Goal: Information Seeking & Learning: Learn about a topic

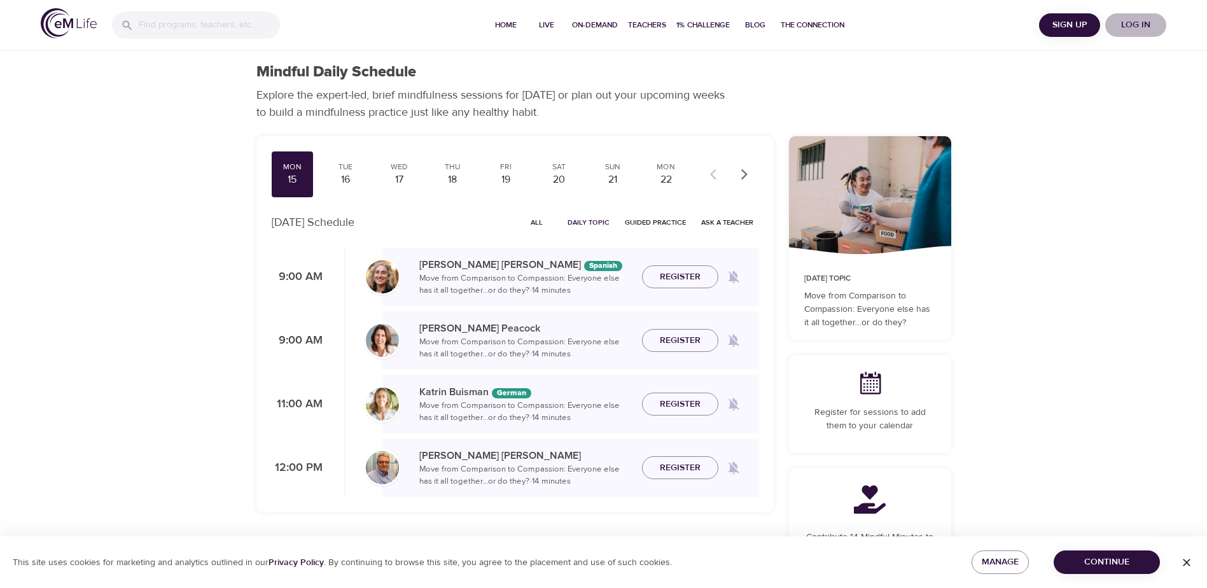
drag, startPoint x: 0, startPoint y: 0, endPoint x: 1132, endPoint y: 21, distance: 1132.5
click at [1132, 21] on span "Log in" at bounding box center [1135, 25] width 51 height 16
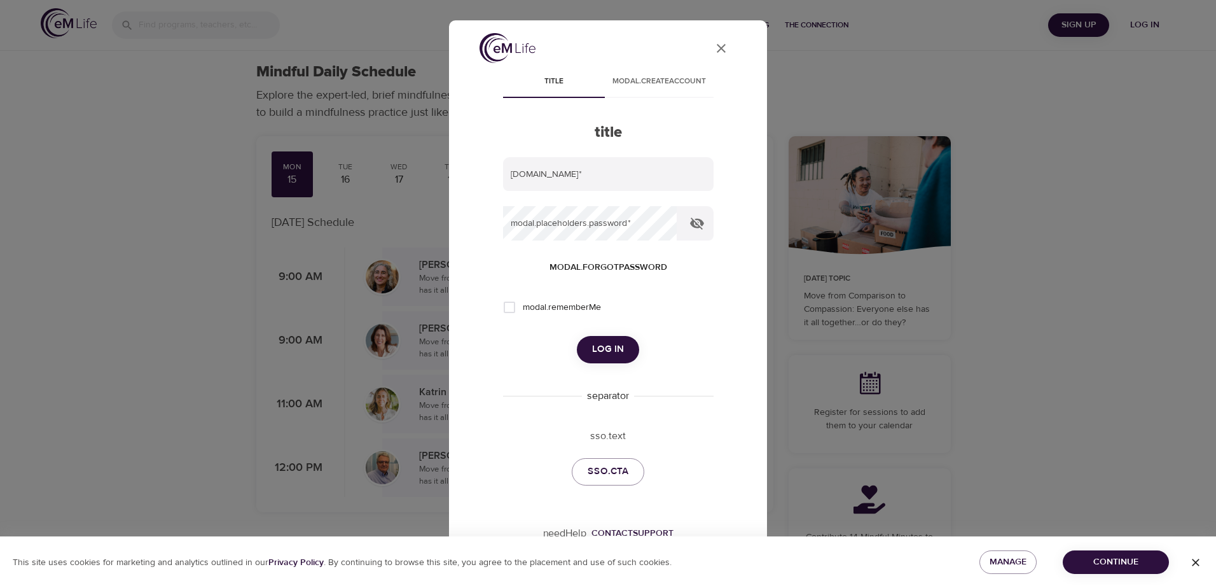
type input "[PERSON_NAME][EMAIL_ADDRESS][PERSON_NAME][DOMAIN_NAME]"
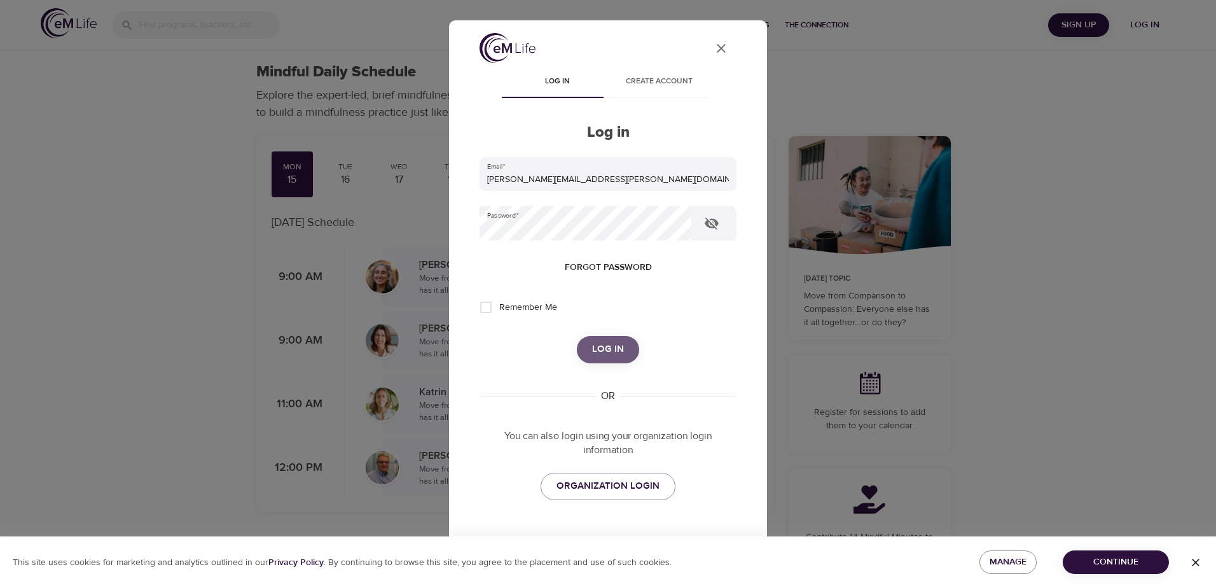
click at [607, 350] on span "Log in" at bounding box center [608, 349] width 32 height 17
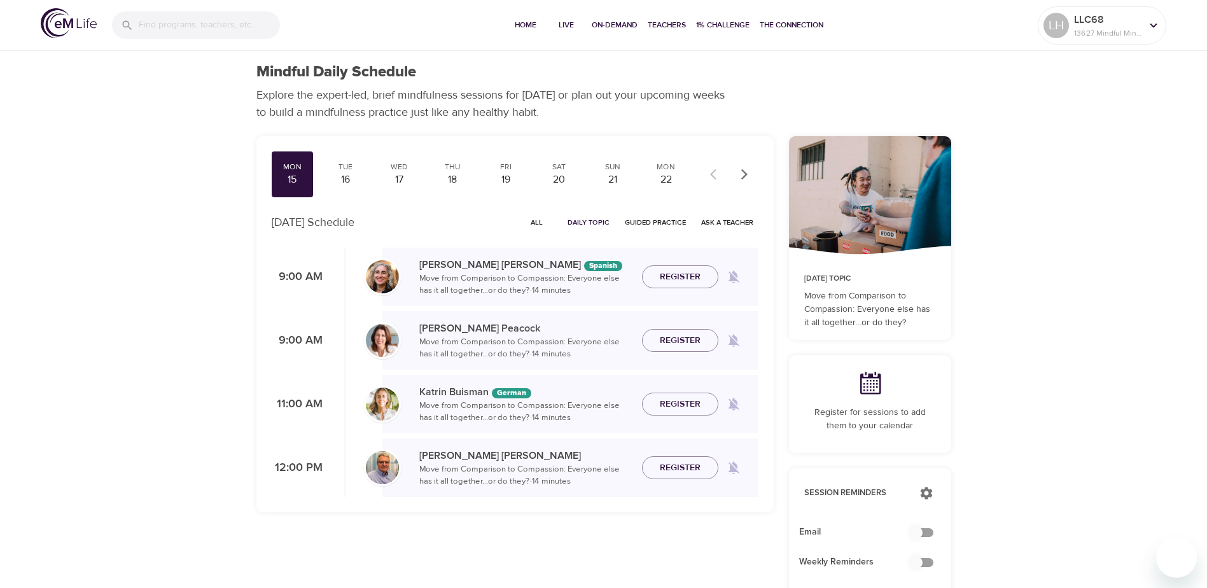
checkbox input "true"
click at [562, 22] on span "Live" at bounding box center [566, 24] width 31 height 13
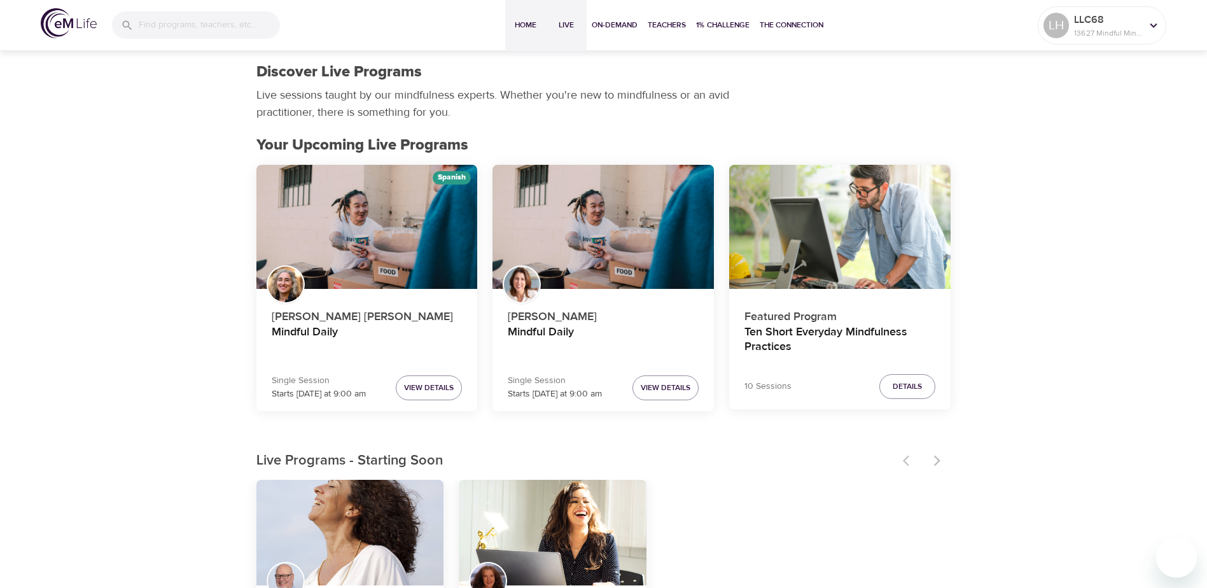
click at [524, 20] on span "Home" at bounding box center [525, 24] width 31 height 13
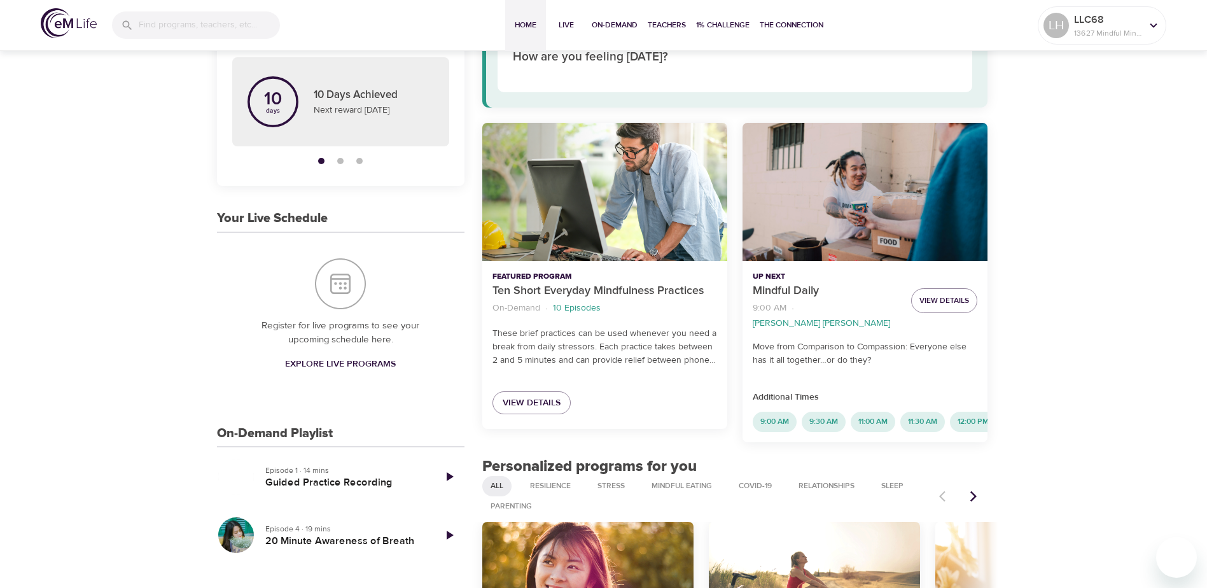
scroll to position [318, 0]
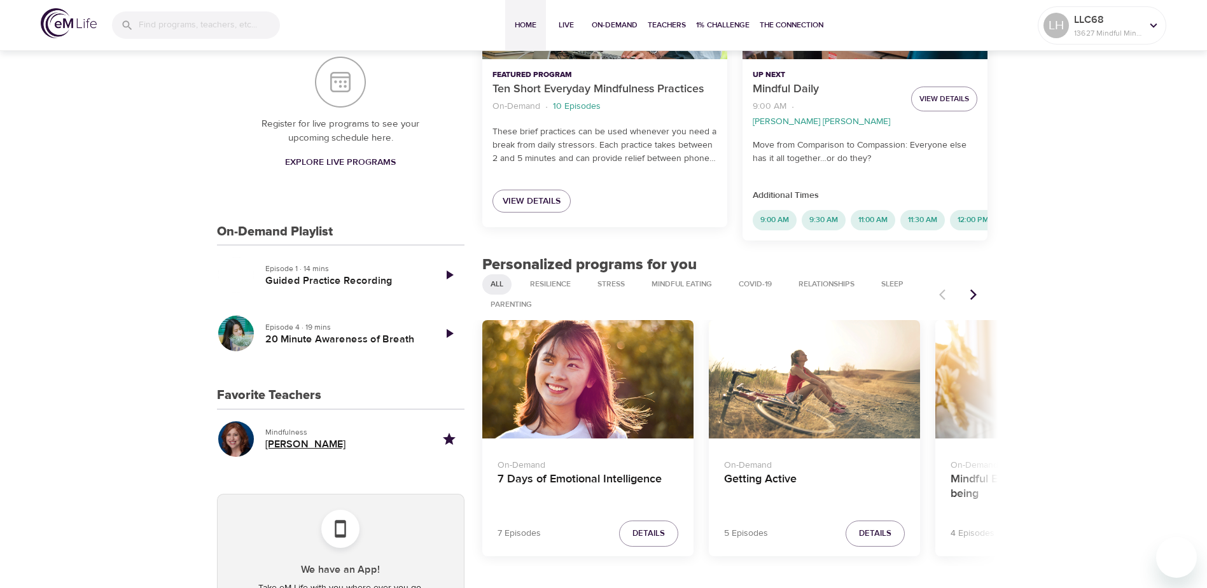
click at [279, 445] on h5 "[PERSON_NAME]" at bounding box center [344, 444] width 158 height 13
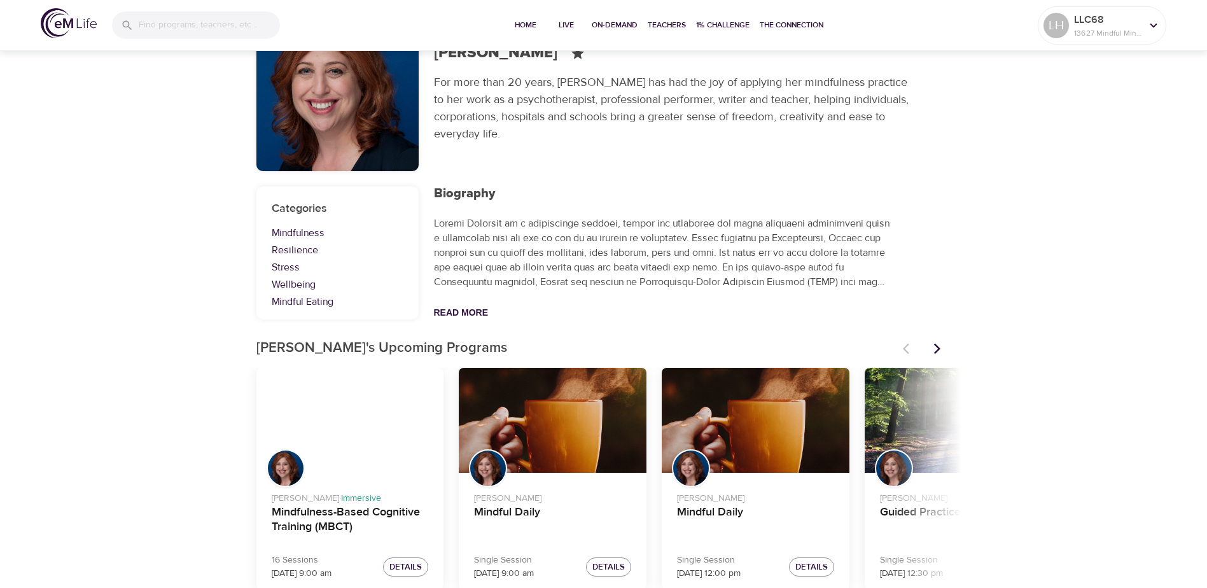
scroll to position [96, 0]
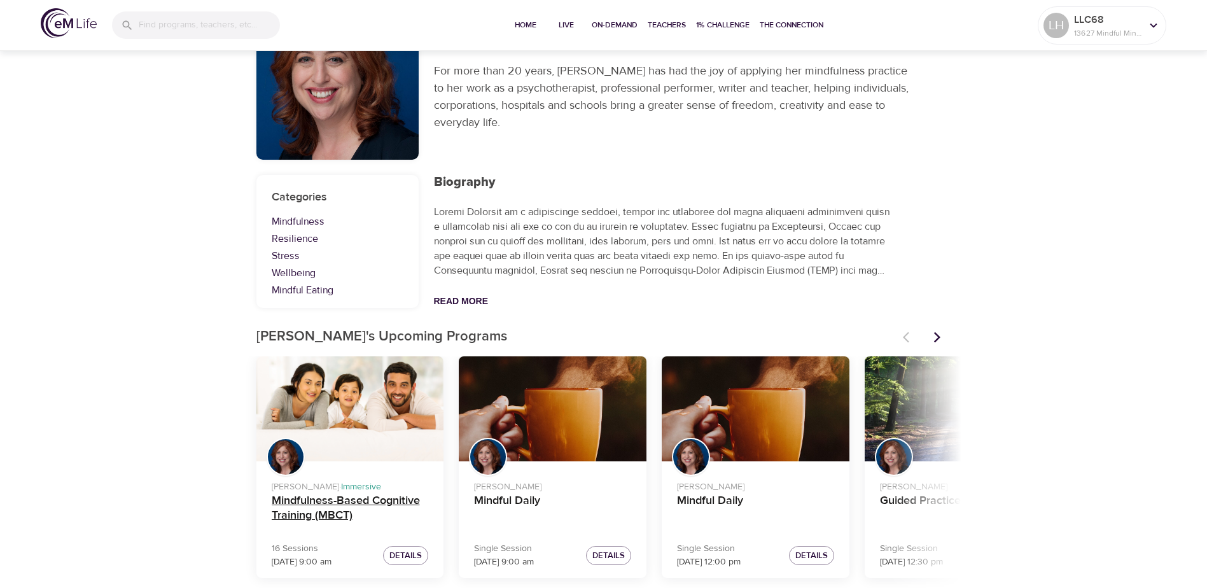
click at [286, 513] on h4 "Mindfulness-Based Cognitive Training (MBCT)" at bounding box center [350, 509] width 157 height 31
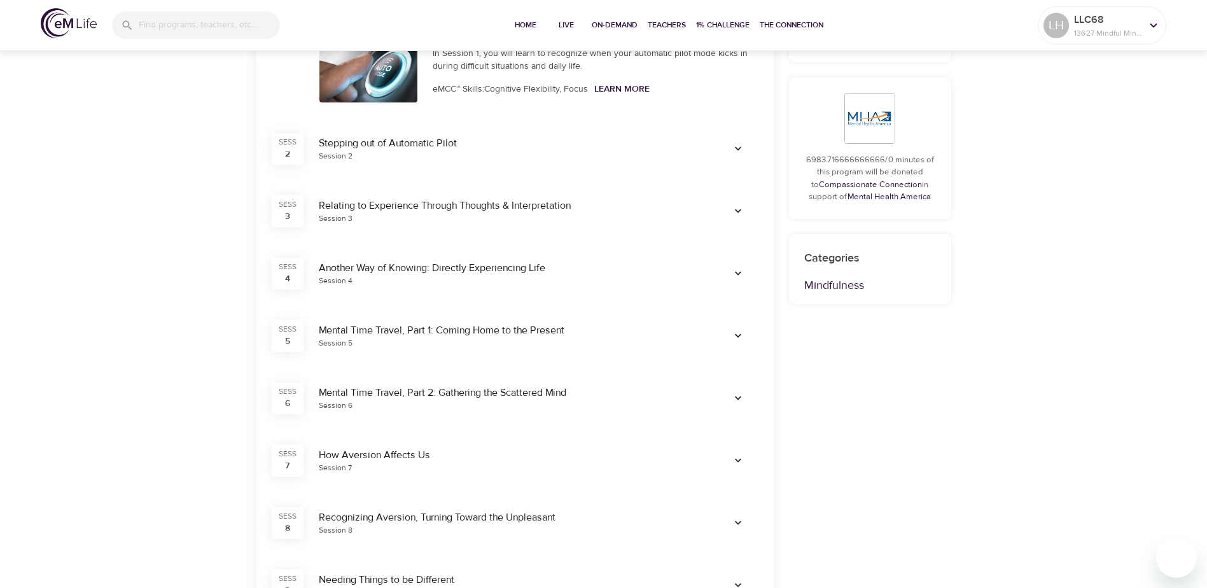
scroll to position [318, 0]
click at [739, 272] on icon "button" at bounding box center [738, 275] width 13 height 13
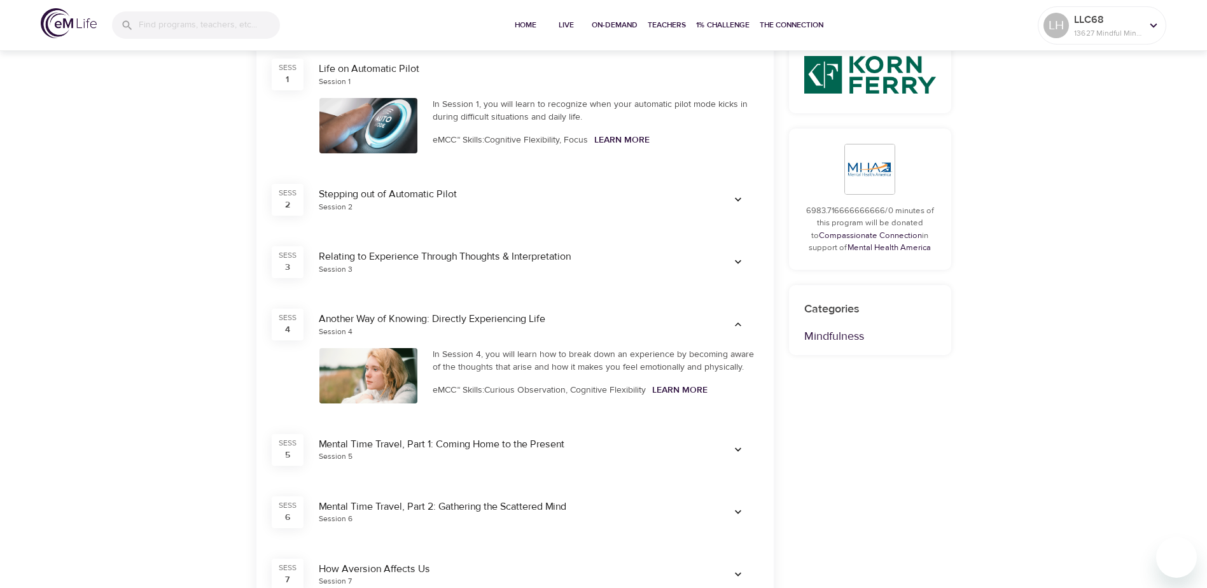
scroll to position [127, 0]
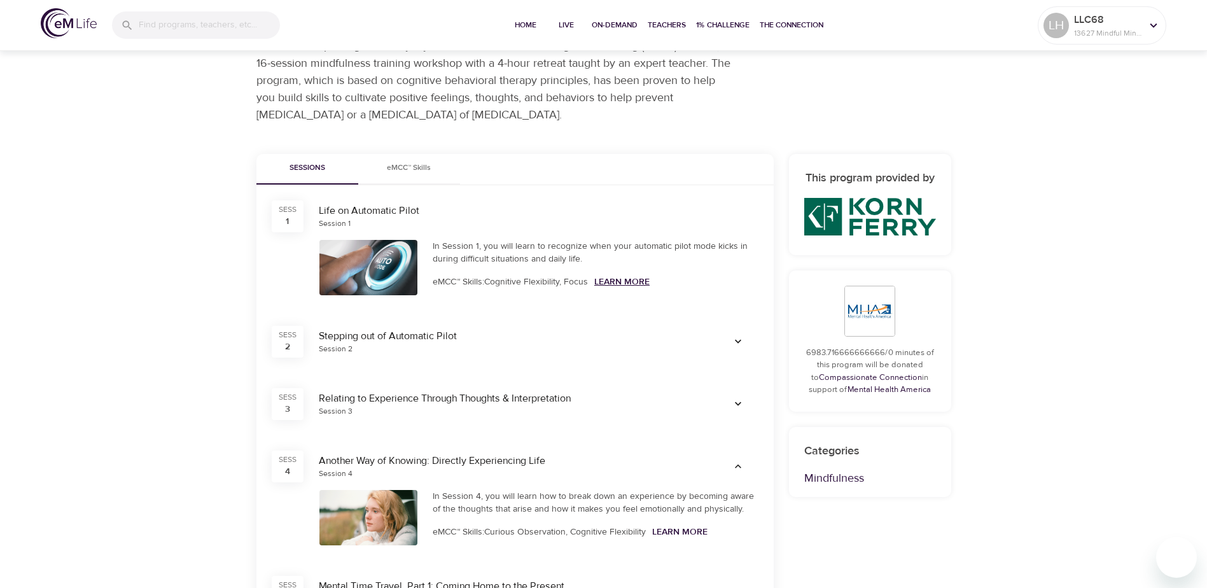
click at [623, 280] on link "Learn More" at bounding box center [621, 281] width 55 height 11
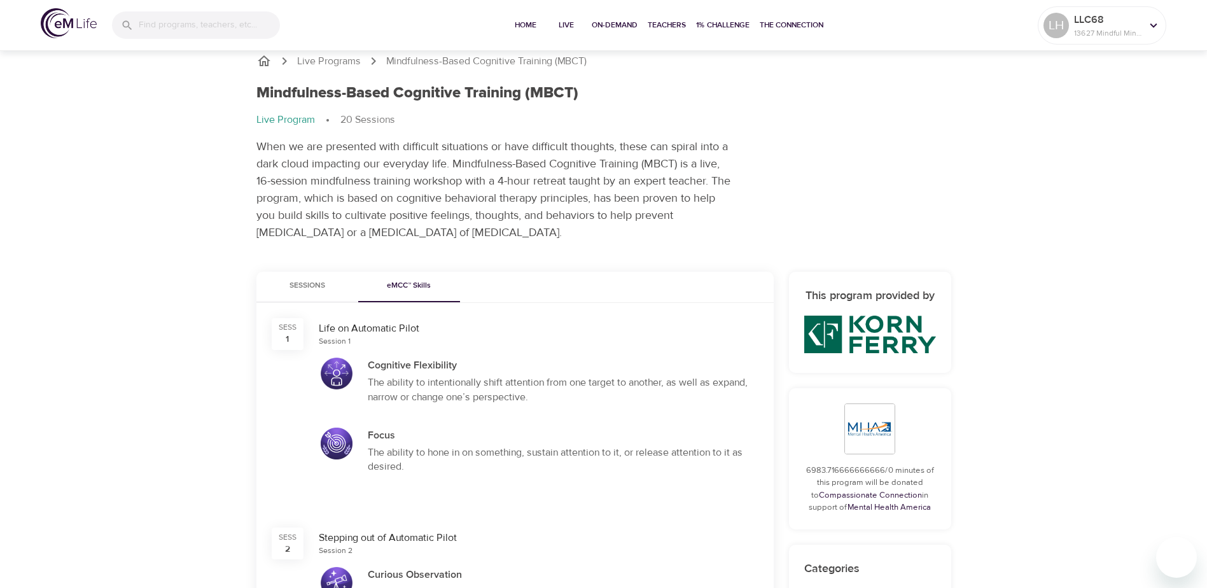
scroll to position [0, 0]
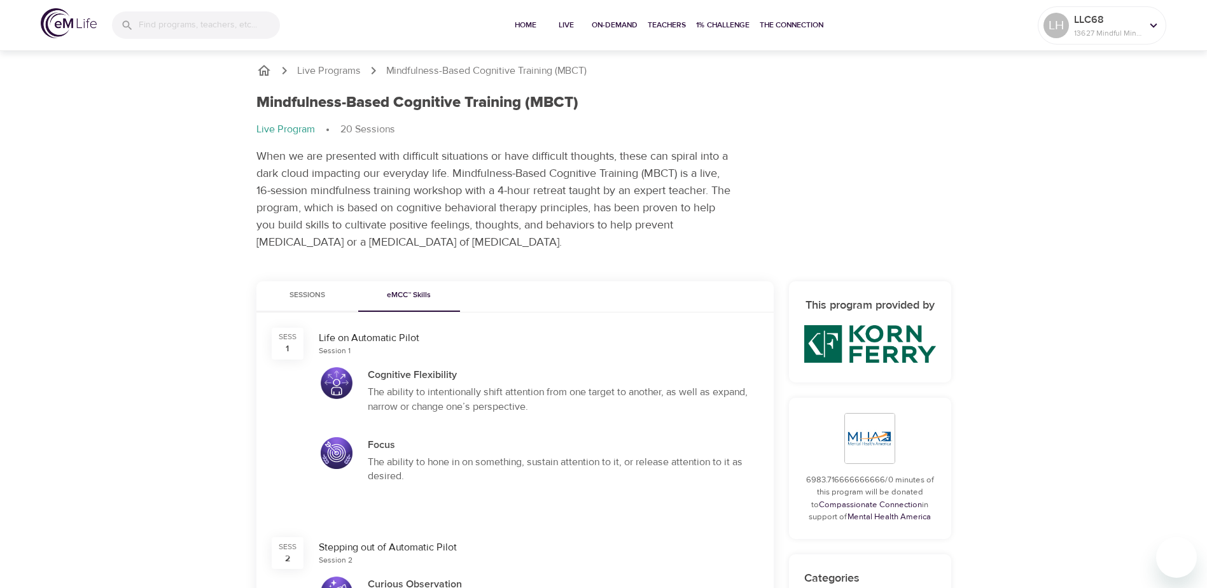
click at [316, 296] on span "Sessions" at bounding box center [307, 295] width 87 height 13
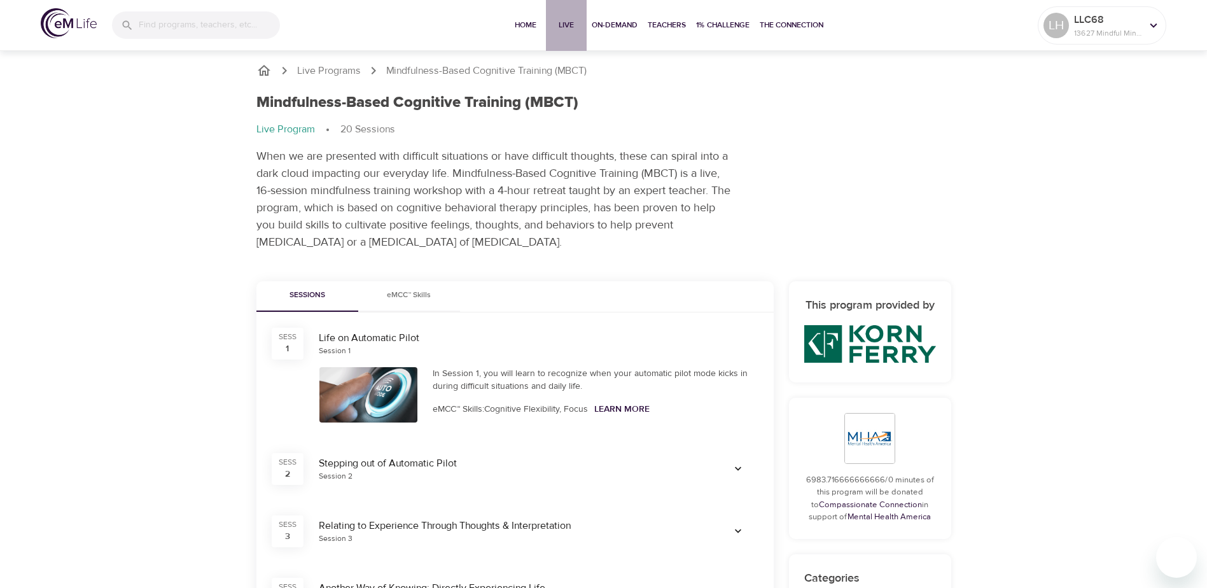
click at [564, 23] on span "Live" at bounding box center [566, 24] width 31 height 13
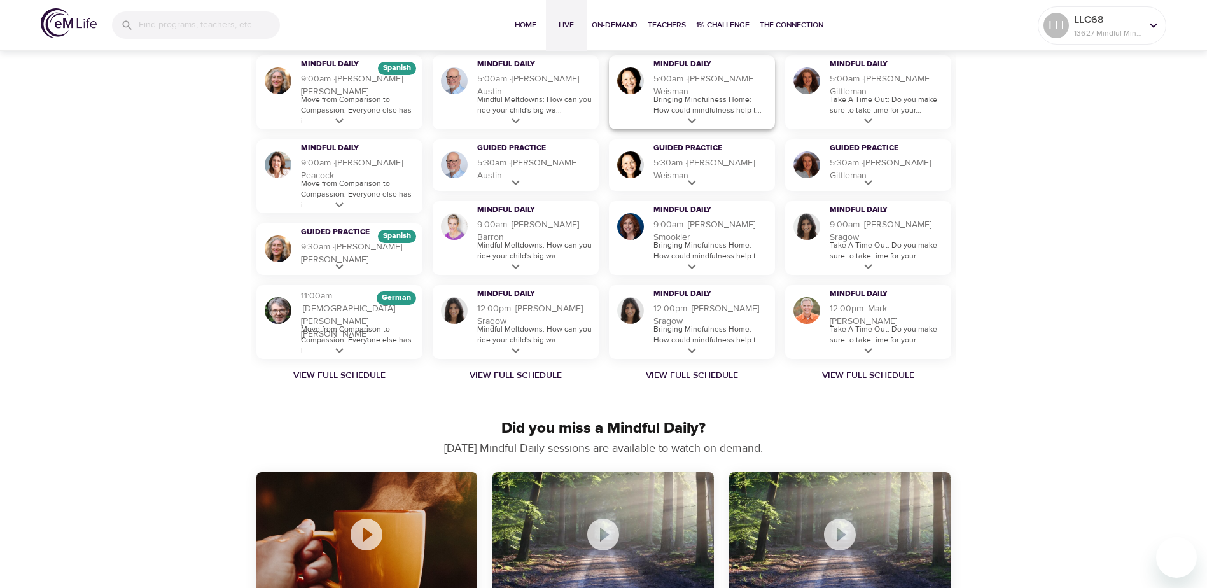
scroll to position [954, 0]
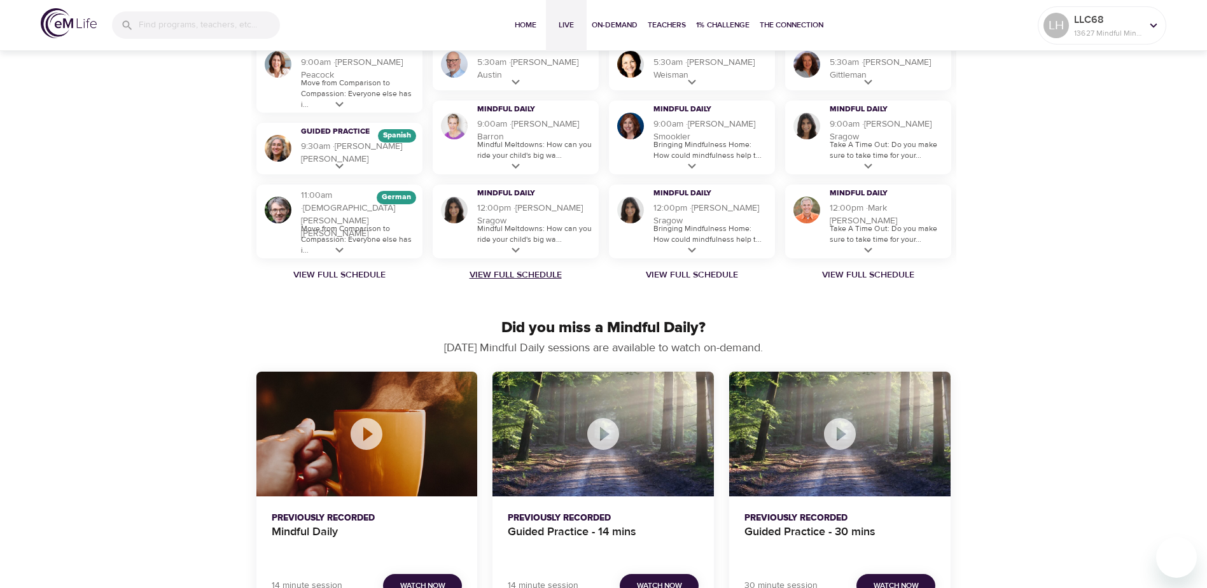
click at [515, 276] on link "View Full Schedule" at bounding box center [515, 274] width 176 height 13
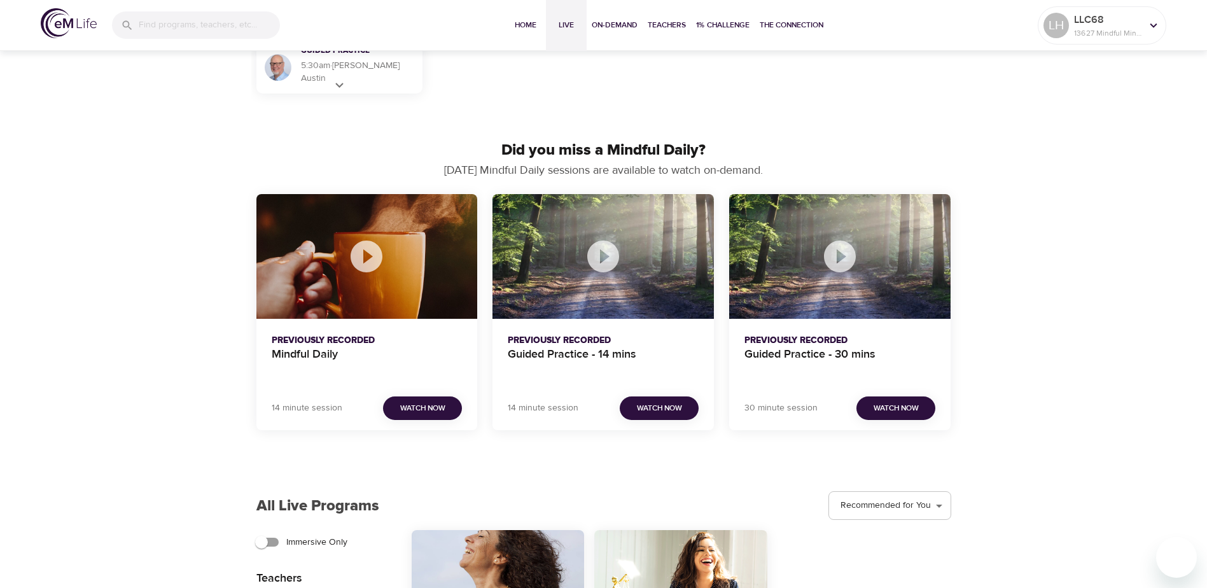
scroll to position [891, 0]
